Goal: Task Accomplishment & Management: Use online tool/utility

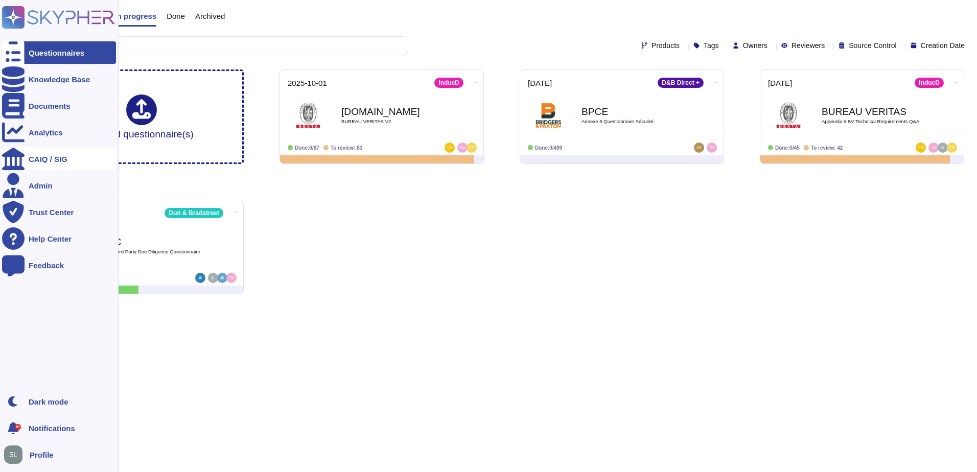
click at [45, 157] on div "CAIQ / SIG" at bounding box center [48, 159] width 39 height 8
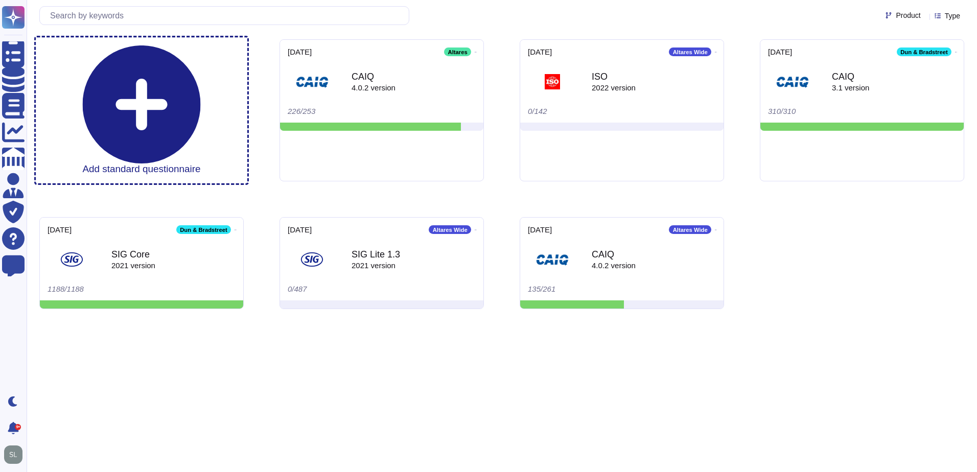
click at [151, 163] on h3 "Add standard questionnaire" at bounding box center [141, 169] width 118 height 12
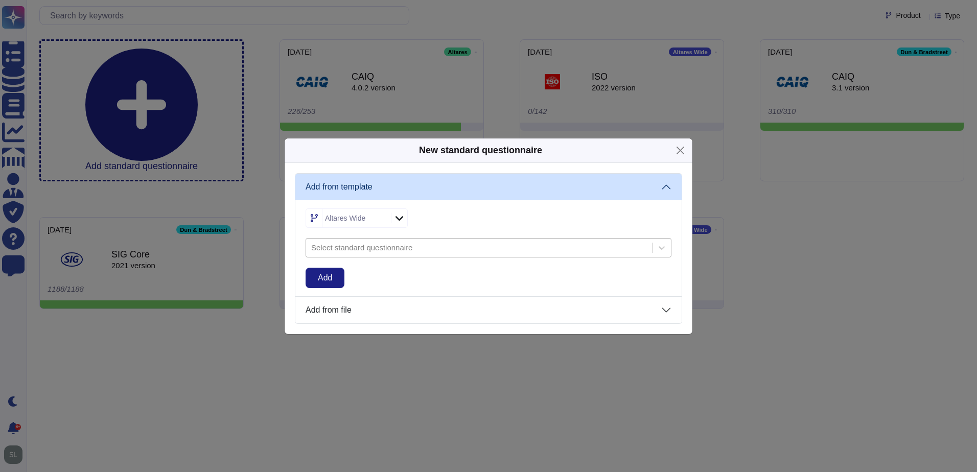
click at [418, 246] on div at bounding box center [479, 247] width 336 height 11
click at [774, 263] on div "New standard questionnaire Add from template Altares Wide Select standard quest…" at bounding box center [488, 236] width 977 height 472
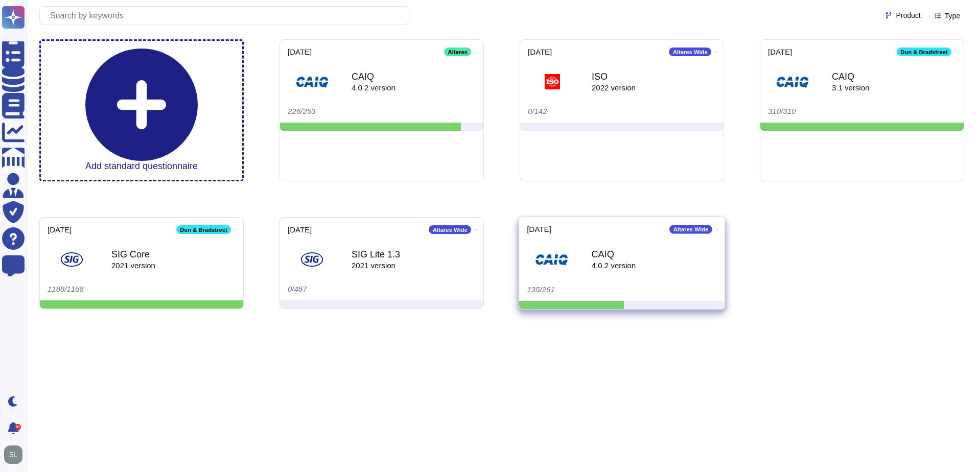
click at [619, 262] on div "4.0.2 version" at bounding box center [613, 266] width 44 height 8
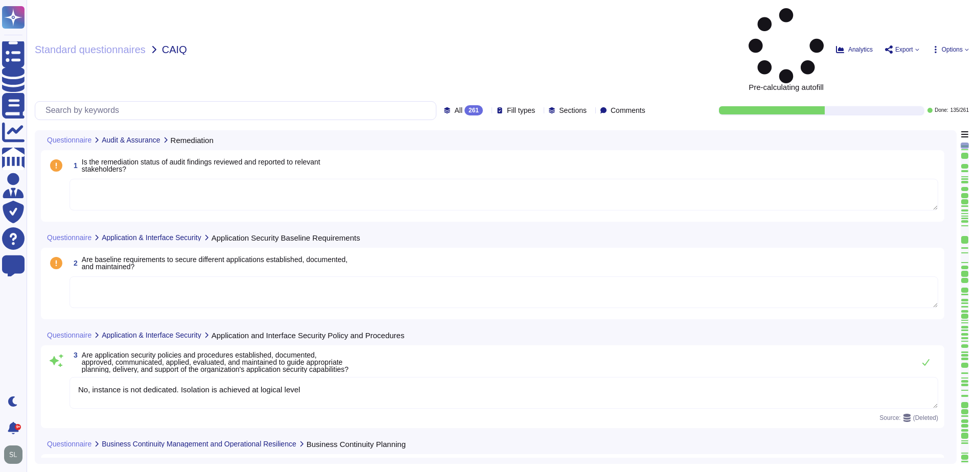
type textarea "No, instance is not dedicated. Isolation is achieved at logical level"
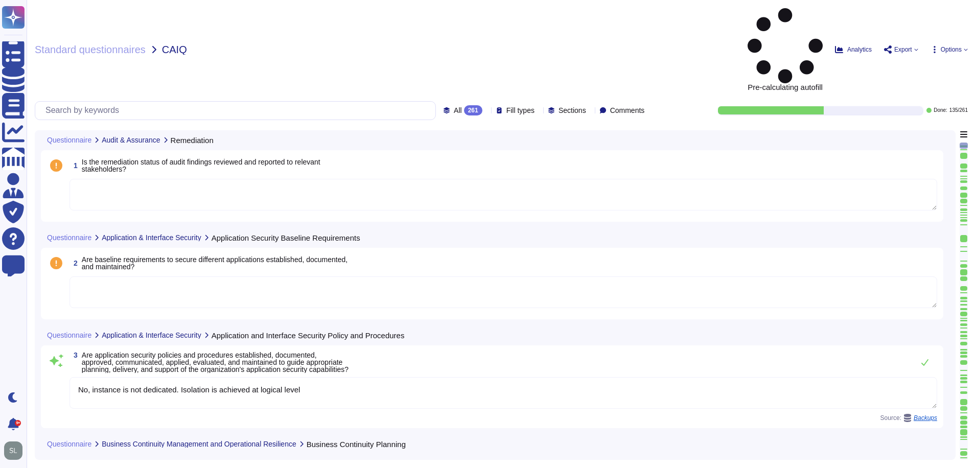
click at [503, 156] on div "1 Is the remediation status of audit findings reviewed and reported to relevant…" at bounding box center [492, 185] width 890 height 59
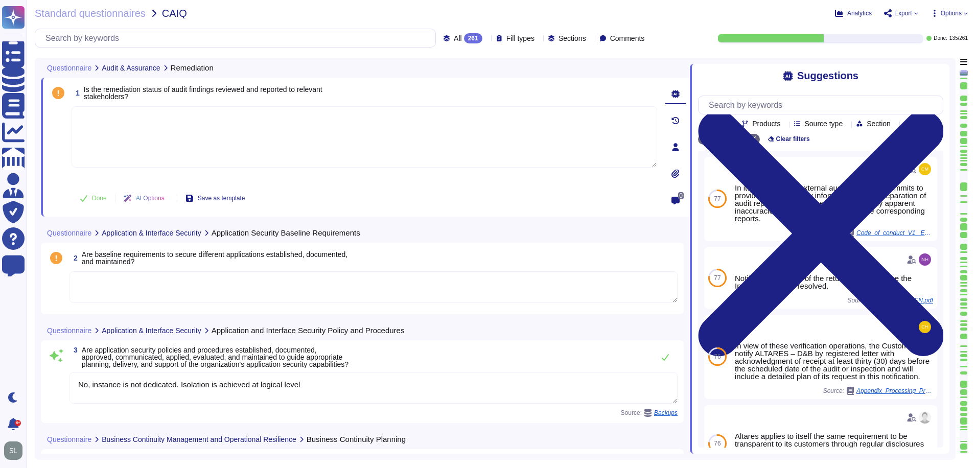
click at [82, 69] on span "Questionnaire" at bounding box center [69, 67] width 44 height 7
click at [454, 36] on span "All" at bounding box center [458, 38] width 8 height 7
click at [443, 94] on span "To do" at bounding box center [440, 89] width 19 height 9
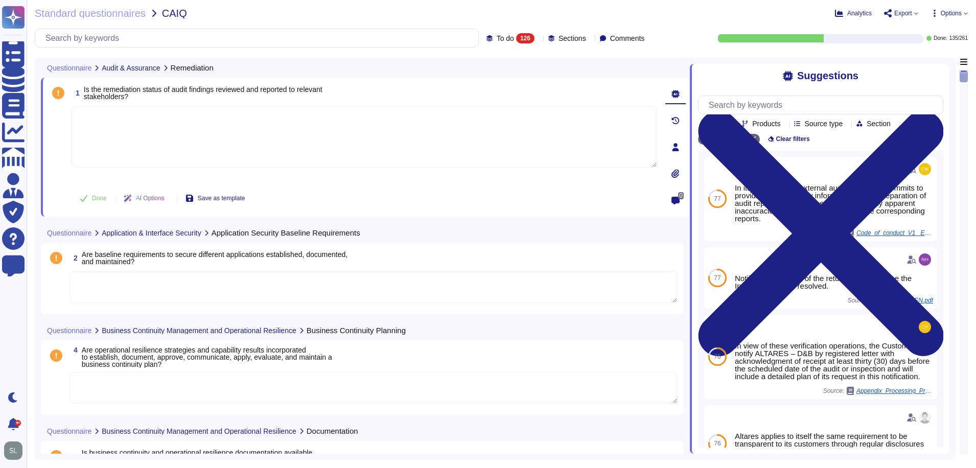
click at [238, 275] on textarea at bounding box center [373, 287] width 608 height 32
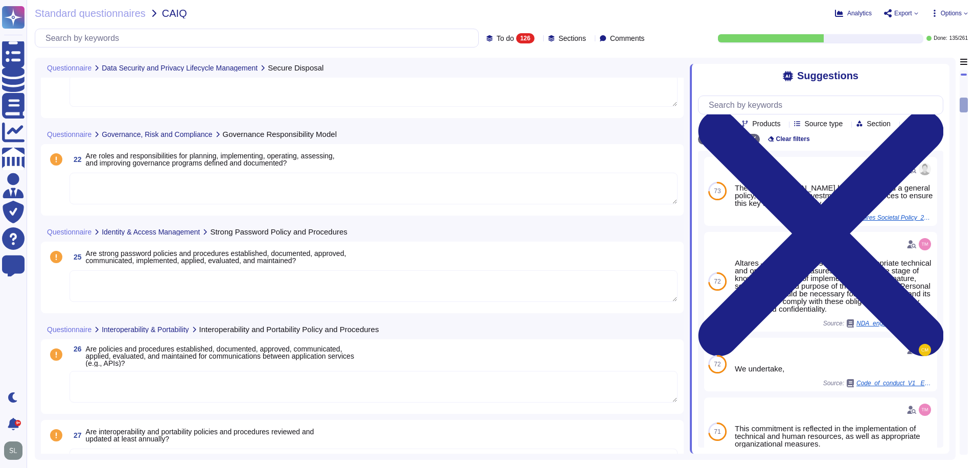
scroll to position [971, 0]
